Goal: Task Accomplishment & Management: Use online tool/utility

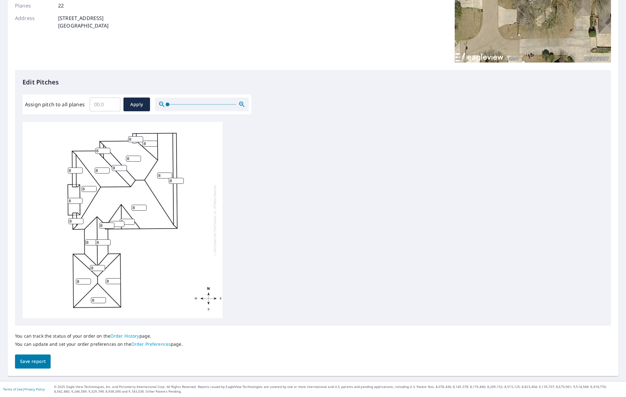
click at [40, 364] on span "Save report" at bounding box center [33, 362] width 26 height 8
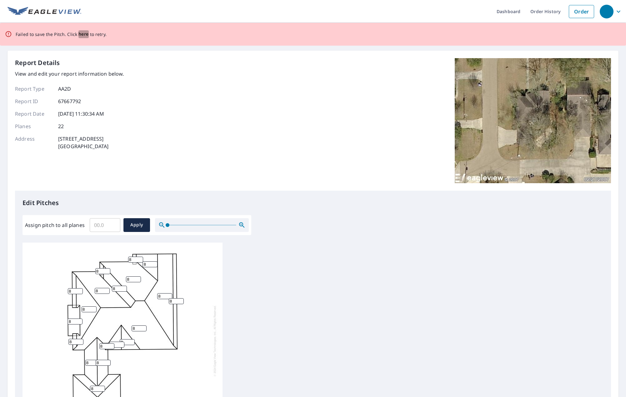
click at [83, 33] on span "here" at bounding box center [83, 34] width 10 height 8
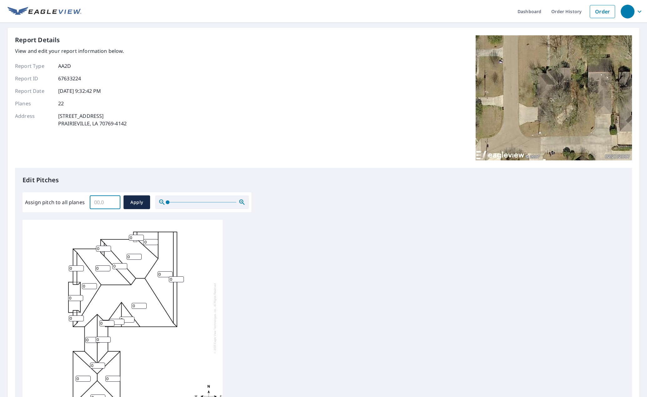
click at [103, 202] on input "Assign pitch to all planes" at bounding box center [105, 203] width 31 height 18
type input "8"
click at [136, 203] on span "Apply" at bounding box center [136, 203] width 17 height 8
type input "8"
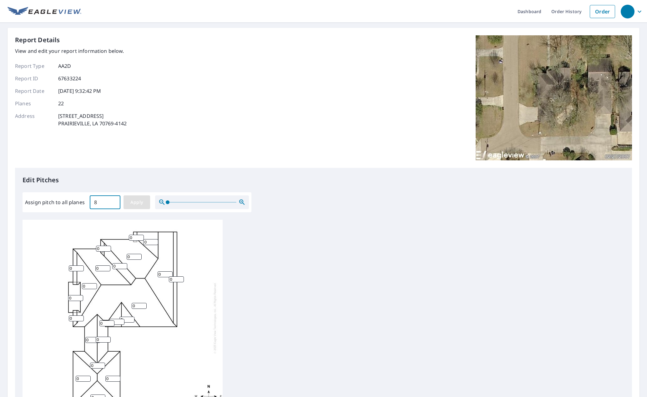
type input "8"
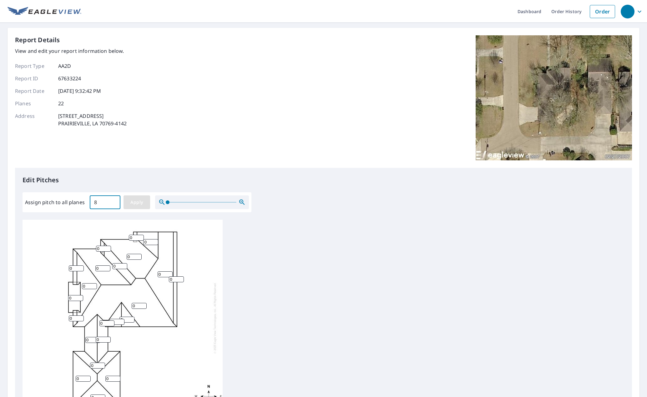
type input "8"
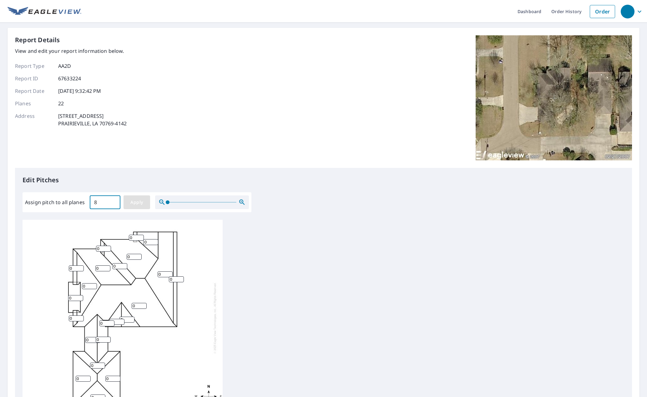
type input "8"
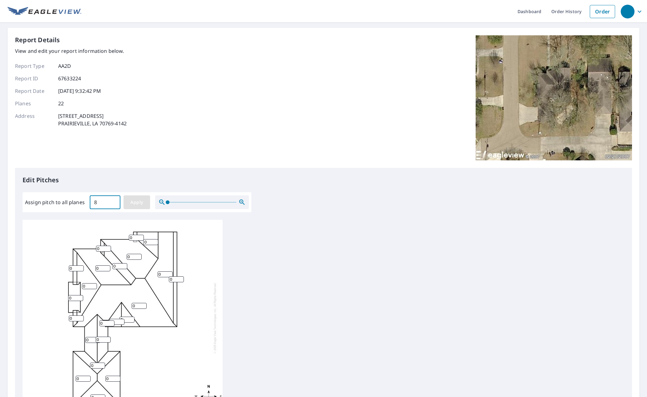
type input "8"
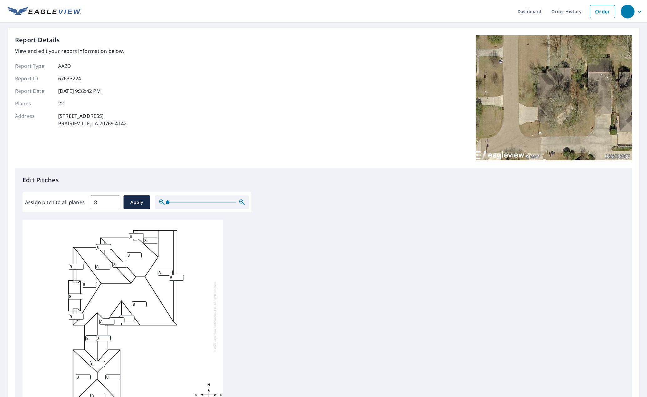
scroll to position [6, 0]
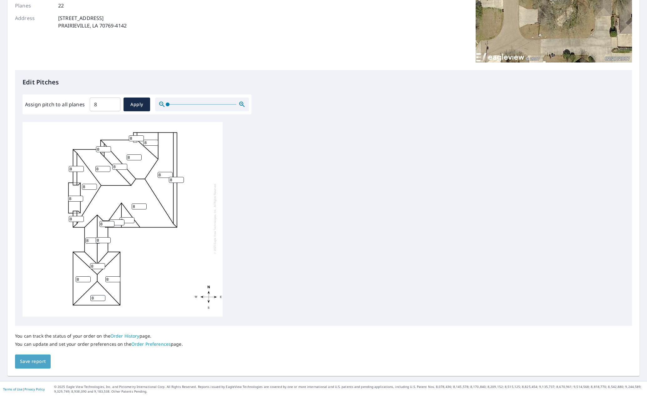
click at [31, 362] on span "Save report" at bounding box center [33, 362] width 26 height 8
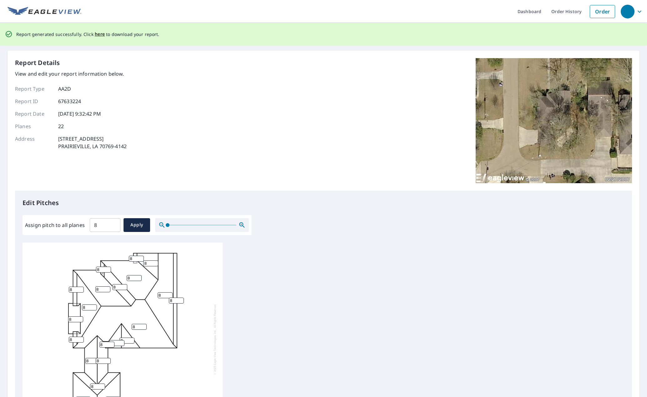
scroll to position [0, 0]
click at [97, 33] on span "here" at bounding box center [100, 34] width 10 height 8
